Goal: Task Accomplishment & Management: Manage account settings

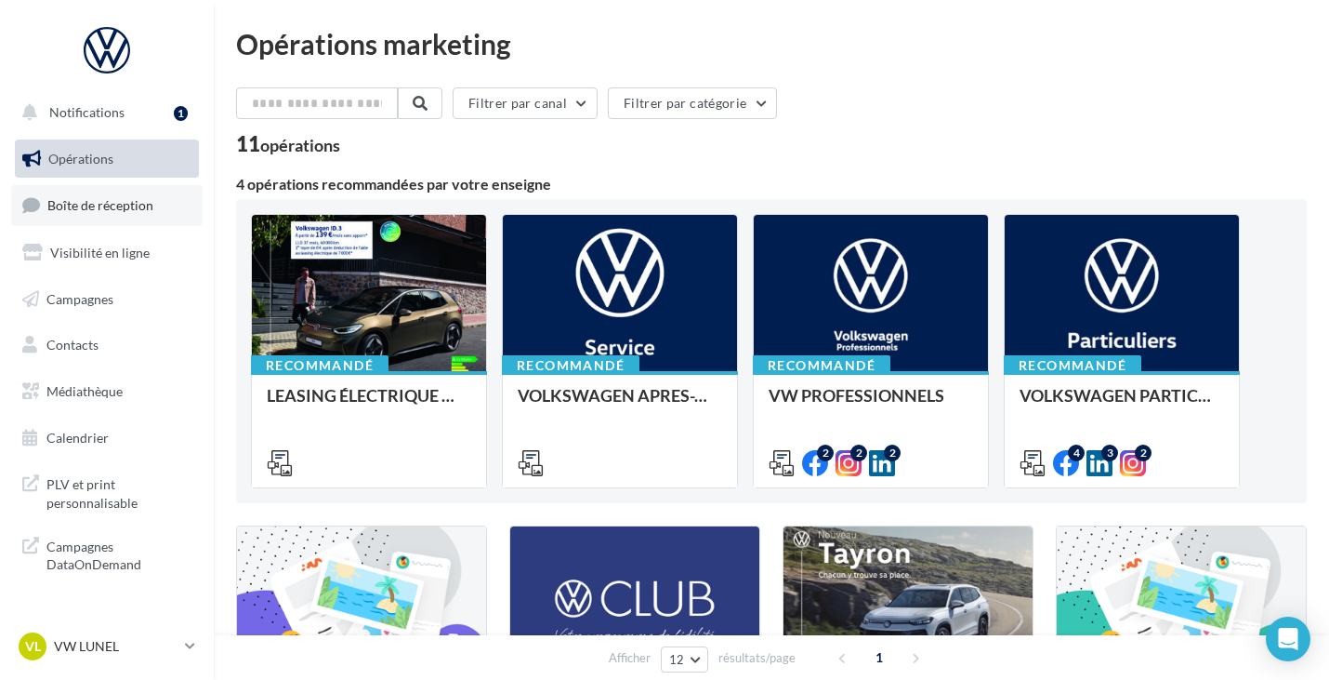
click at [86, 186] on link "Boîte de réception" at bounding box center [107, 205] width 192 height 40
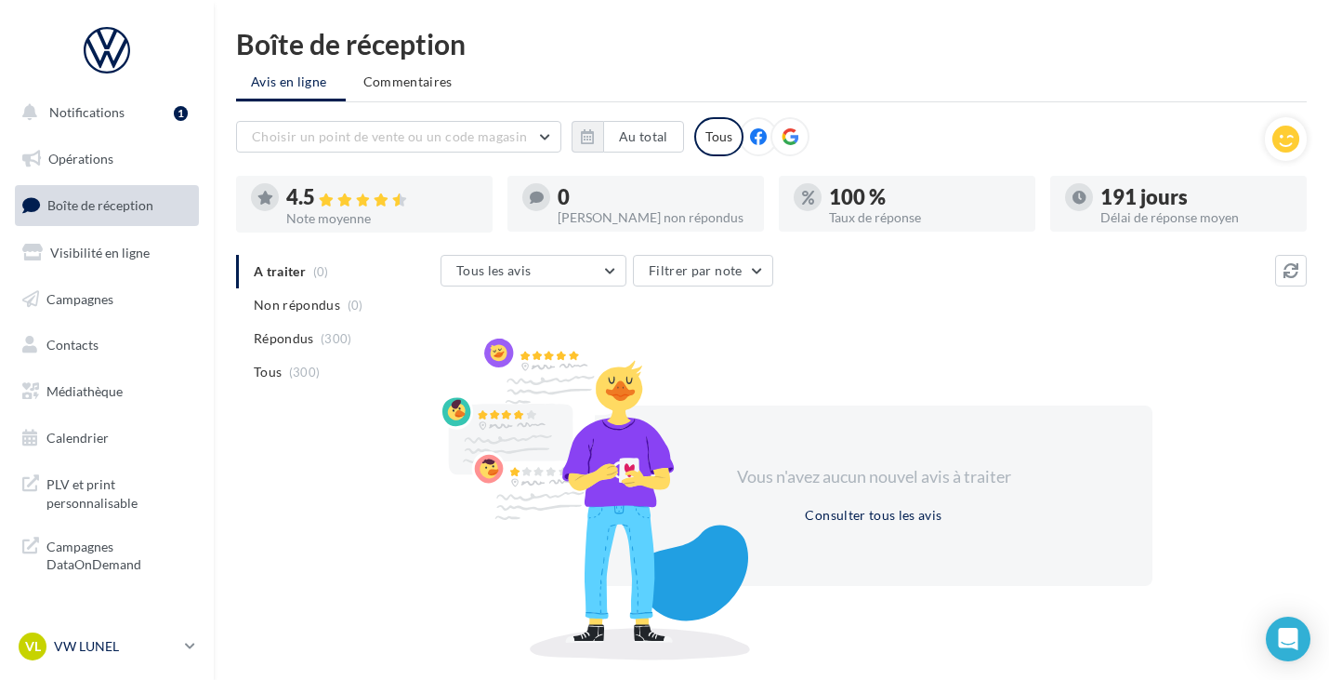
click at [65, 641] on p "VW LUNEL" at bounding box center [116, 646] width 124 height 19
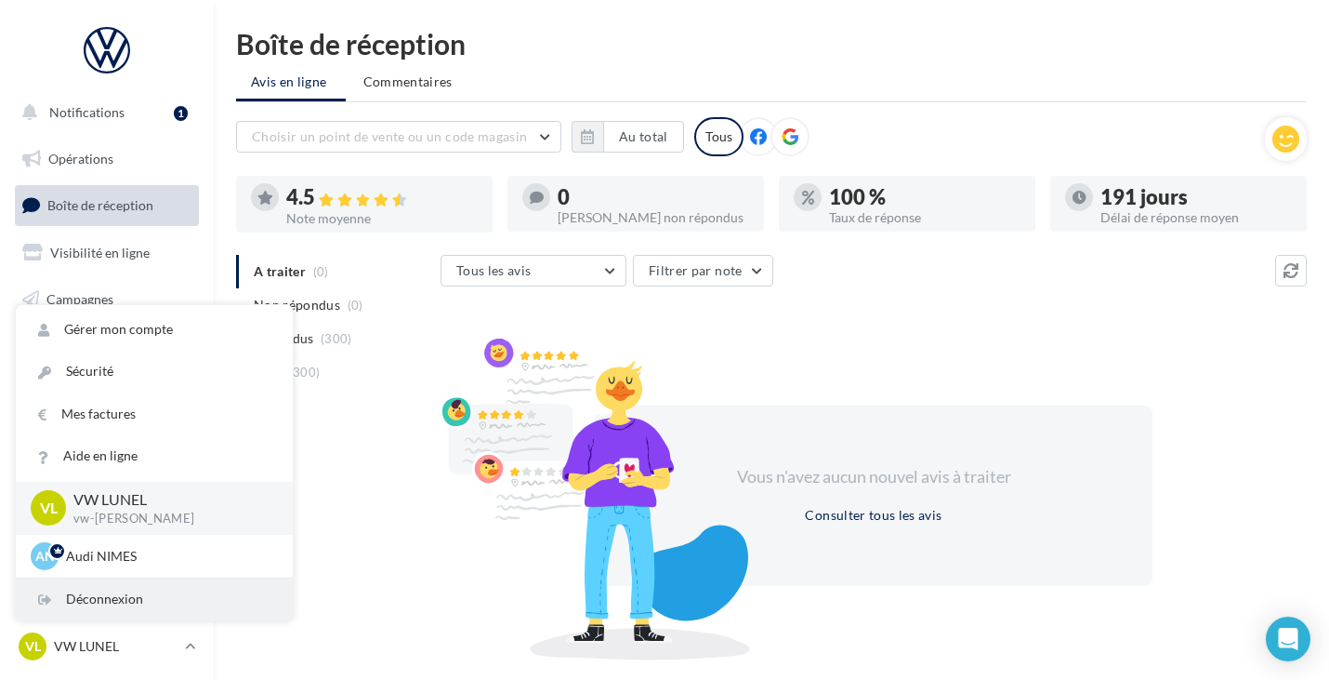
click at [123, 601] on div "Déconnexion" at bounding box center [154, 599] width 277 height 42
